Goal: Transaction & Acquisition: Purchase product/service

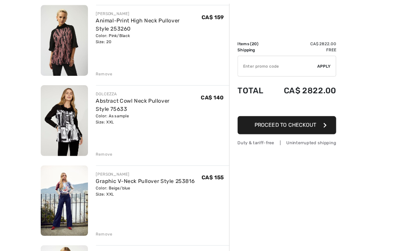
scroll to position [593, 0]
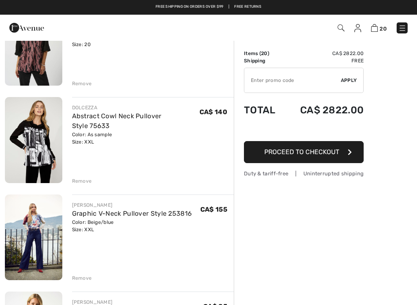
click at [39, 145] on img at bounding box center [33, 140] width 57 height 86
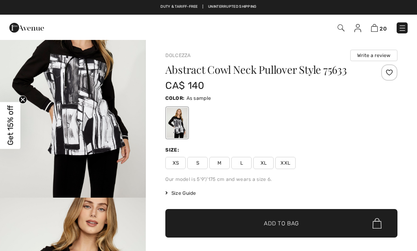
scroll to position [18, 0]
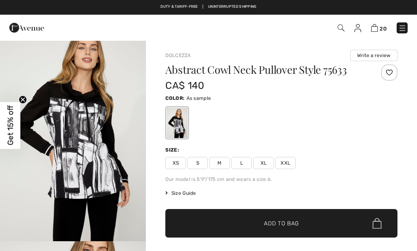
click at [90, 132] on img "1 / 5" at bounding box center [73, 131] width 146 height 219
click at [178, 192] on span "Size Guide" at bounding box center [180, 192] width 31 height 7
click at [174, 192] on span "Size Guide" at bounding box center [180, 192] width 31 height 7
click at [185, 194] on span "Size Guide" at bounding box center [180, 192] width 31 height 7
click at [173, 190] on span "Size Guide" at bounding box center [180, 192] width 31 height 7
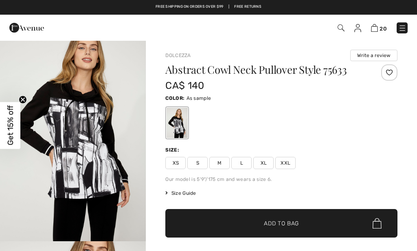
click at [176, 190] on span "Size Guide" at bounding box center [180, 192] width 31 height 7
click at [181, 191] on span "Size Guide" at bounding box center [180, 192] width 31 height 7
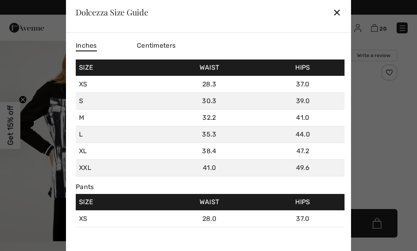
click at [340, 5] on div "✕" at bounding box center [337, 12] width 9 height 17
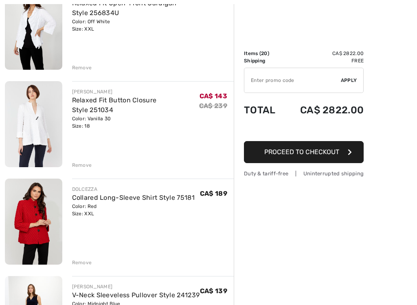
scroll to position [1095, 0]
